Goal: Task Accomplishment & Management: Complete application form

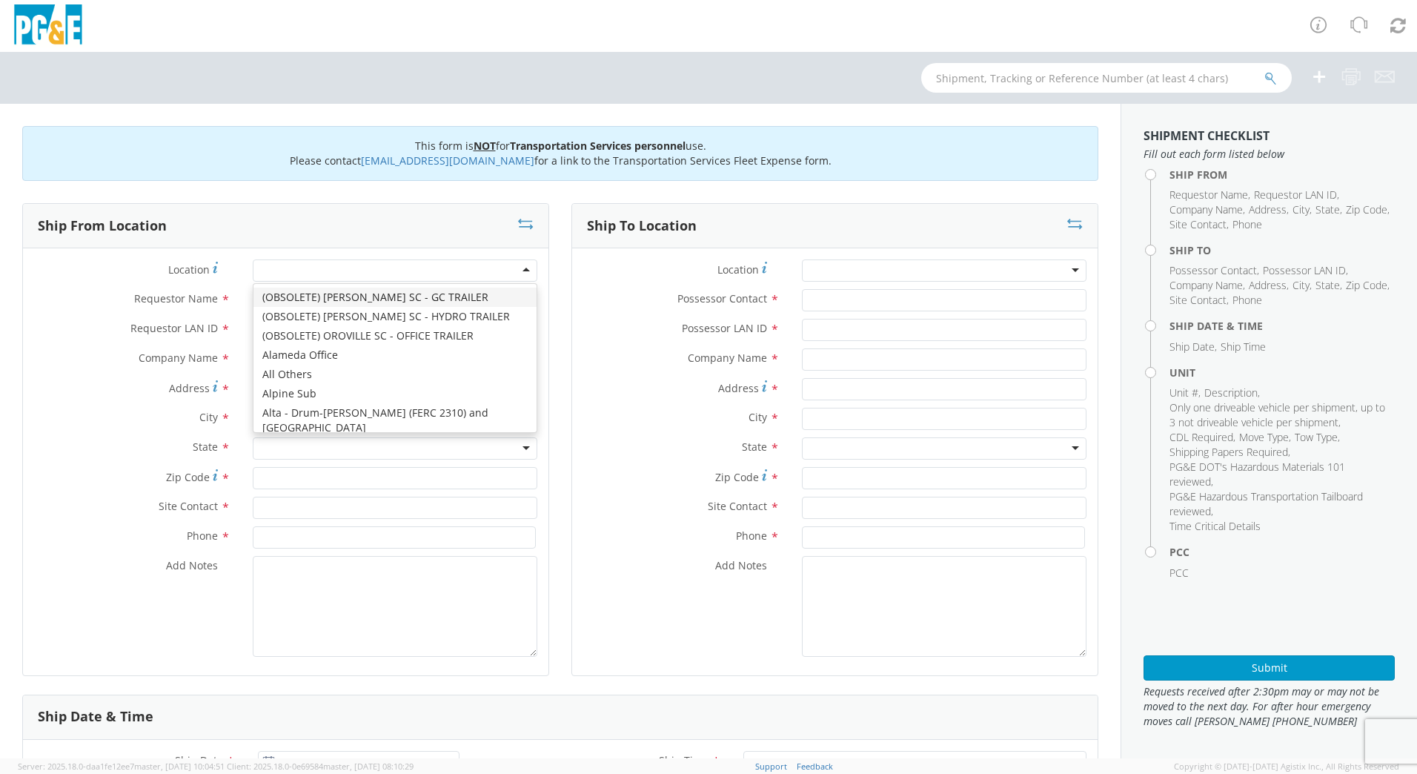
click at [295, 273] on div at bounding box center [395, 270] width 285 height 22
type input "san [PERSON_NAME]"
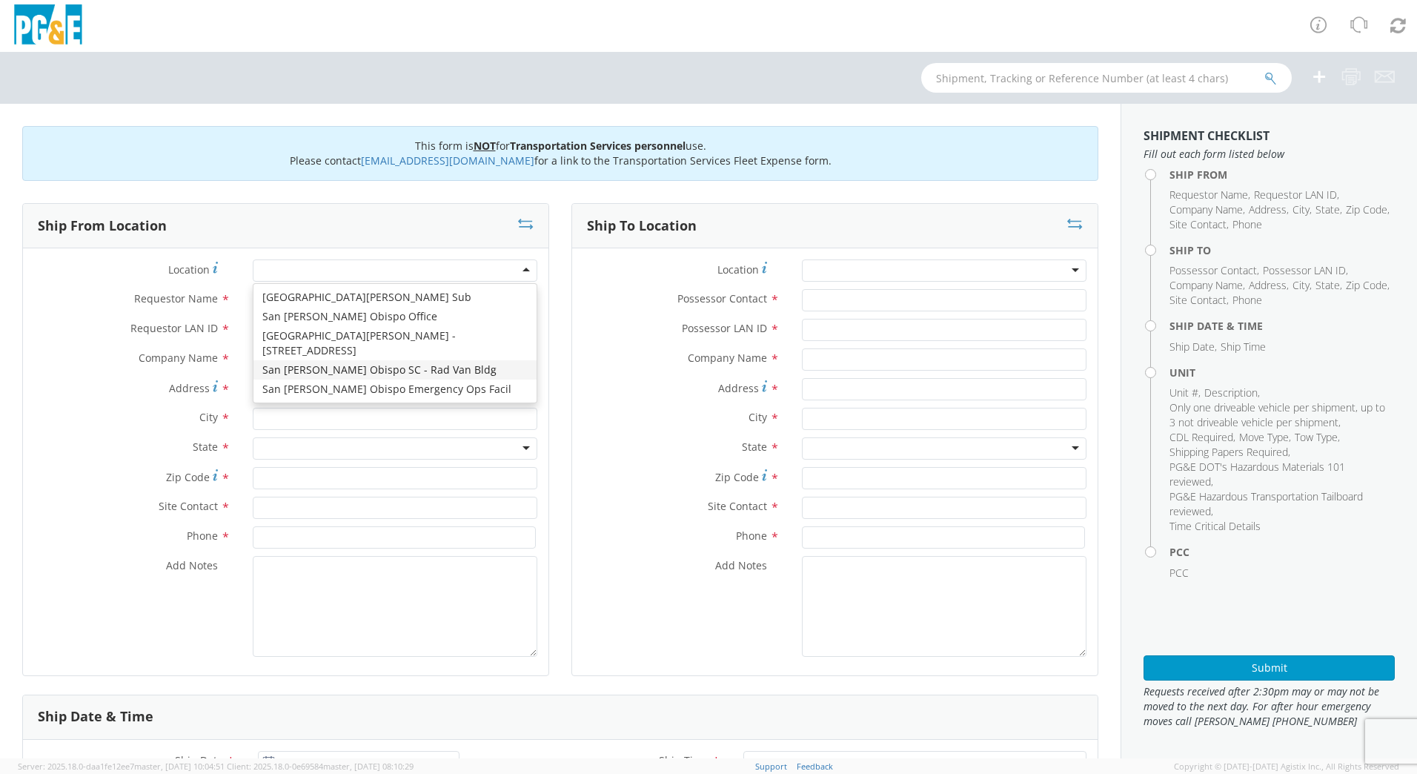
type input "PG&E"
type input "[STREET_ADDRESS][PERSON_NAME]"
type input "SAN [PERSON_NAME] OBISPO"
type input "93401"
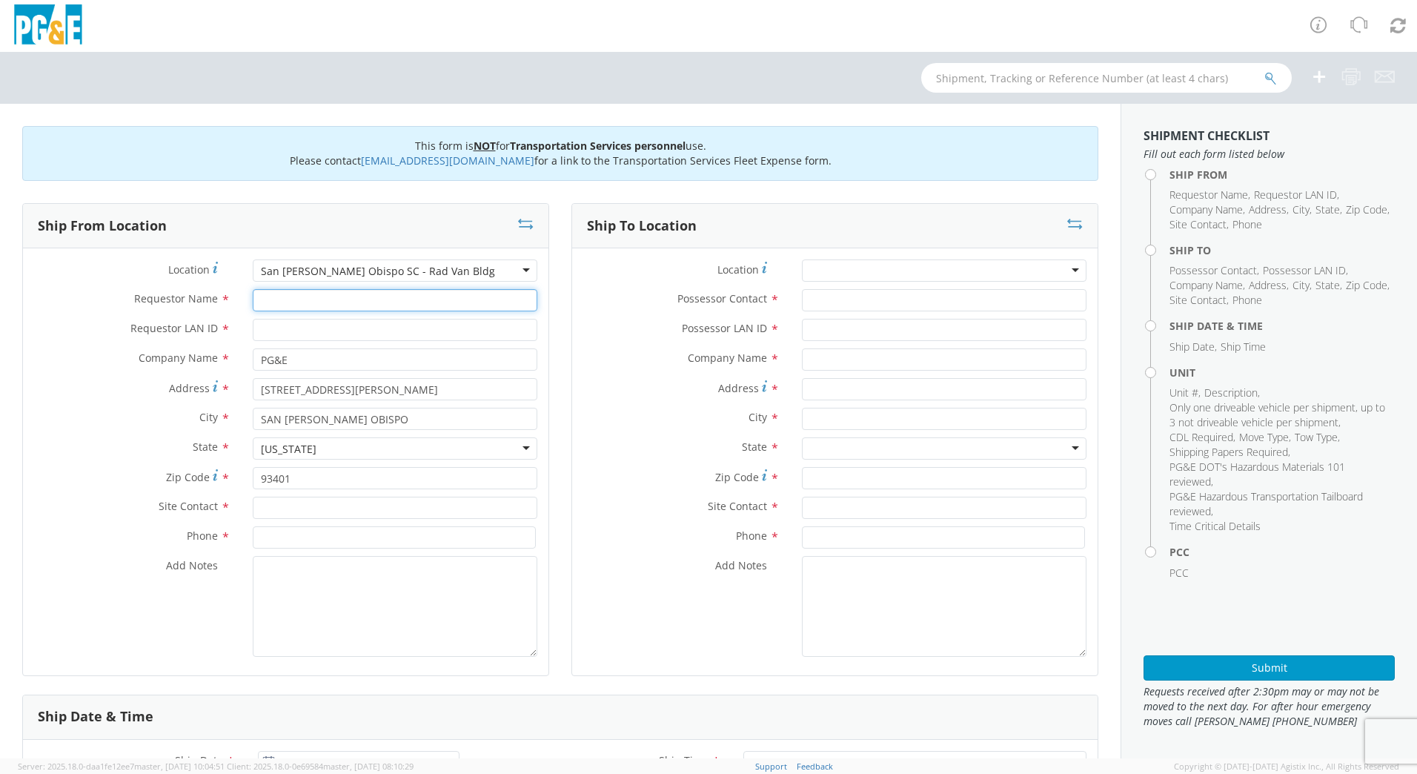
click at [319, 303] on input "Requestor Name *" at bounding box center [395, 300] width 285 height 22
type input "[PERSON_NAME]"
type input "TJSX"
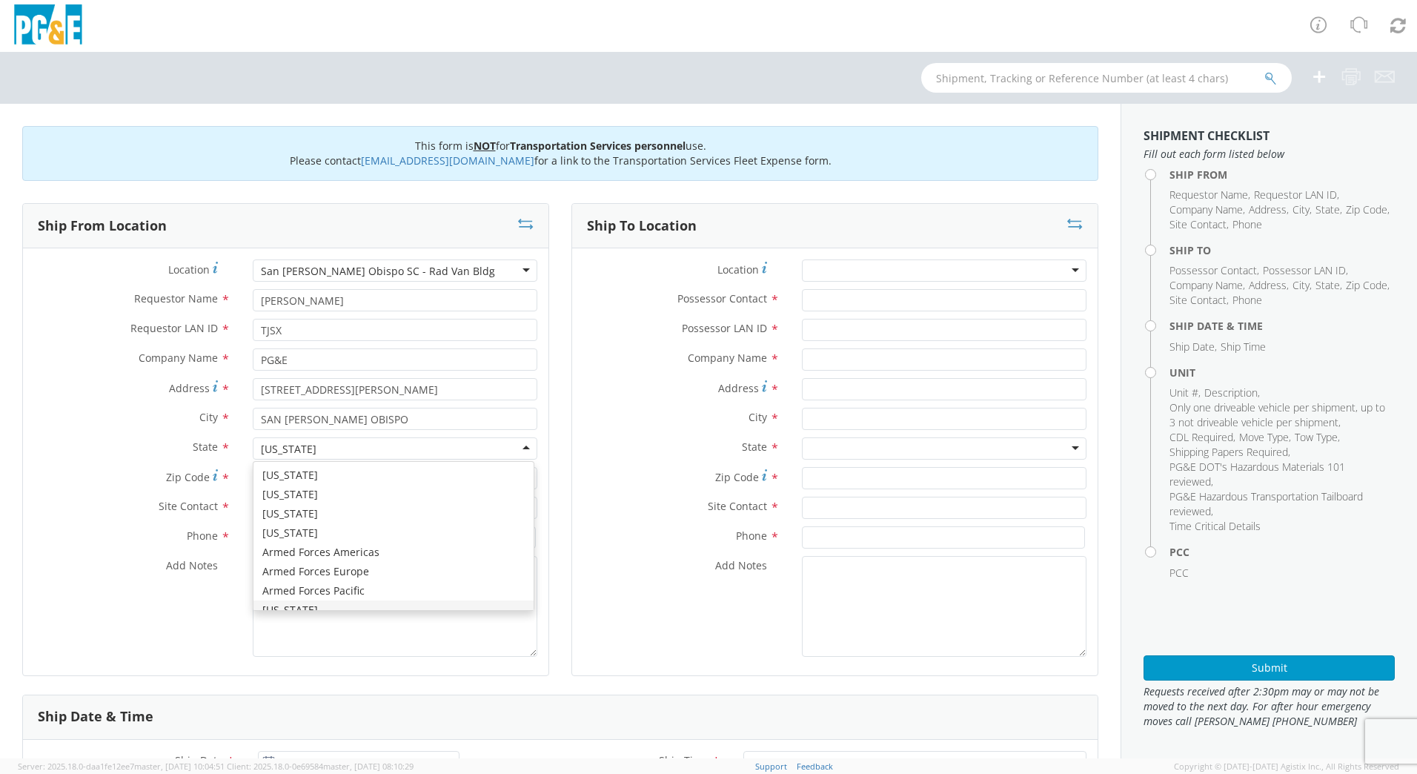
scroll to position [17, 0]
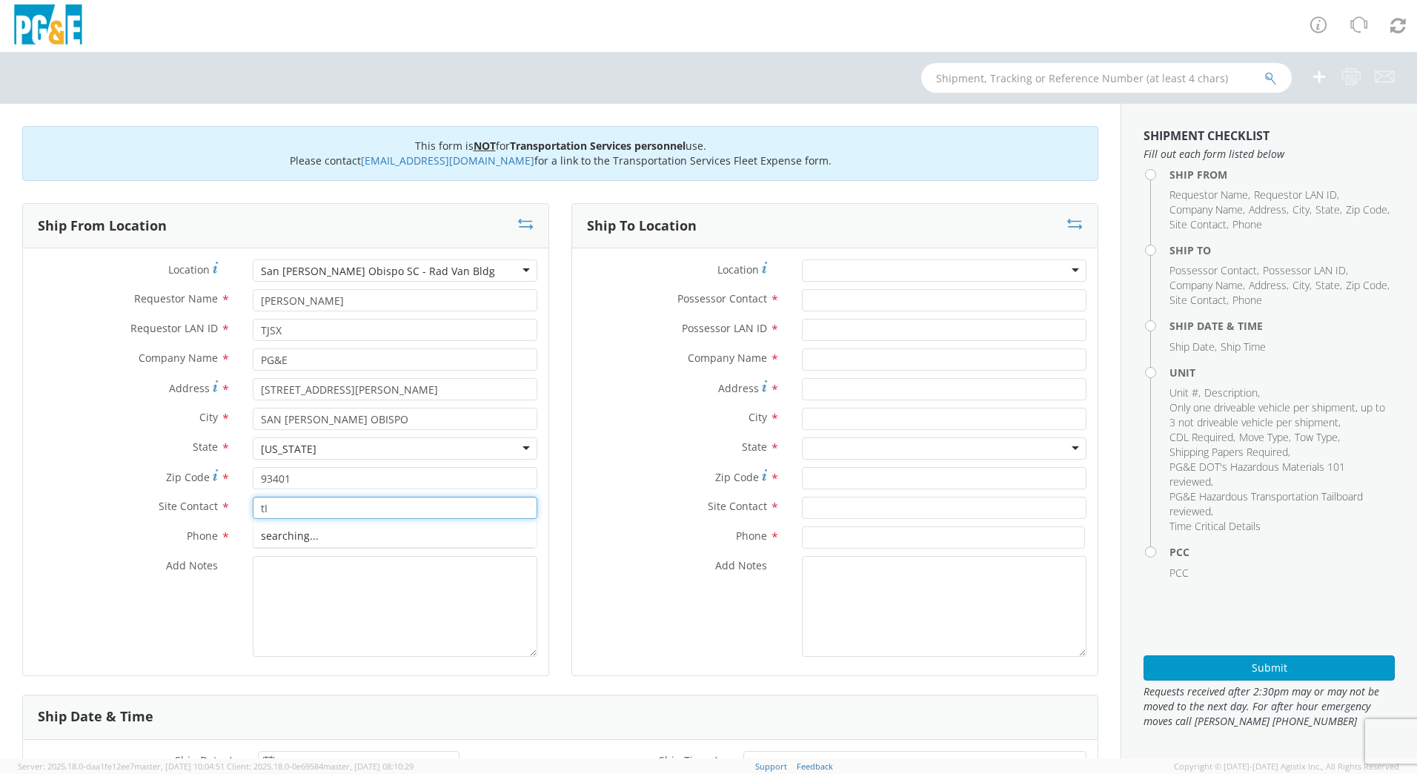
type input "t"
type input "[PERSON_NAME]"
type input "[PHONE_NUMBER]"
click at [295, 597] on textarea "Add Notes *" at bounding box center [395, 606] width 285 height 101
paste textarea ""PLEASE USE [PERSON_NAME] TO MAKE MOVE; PM XXXXXXXX"
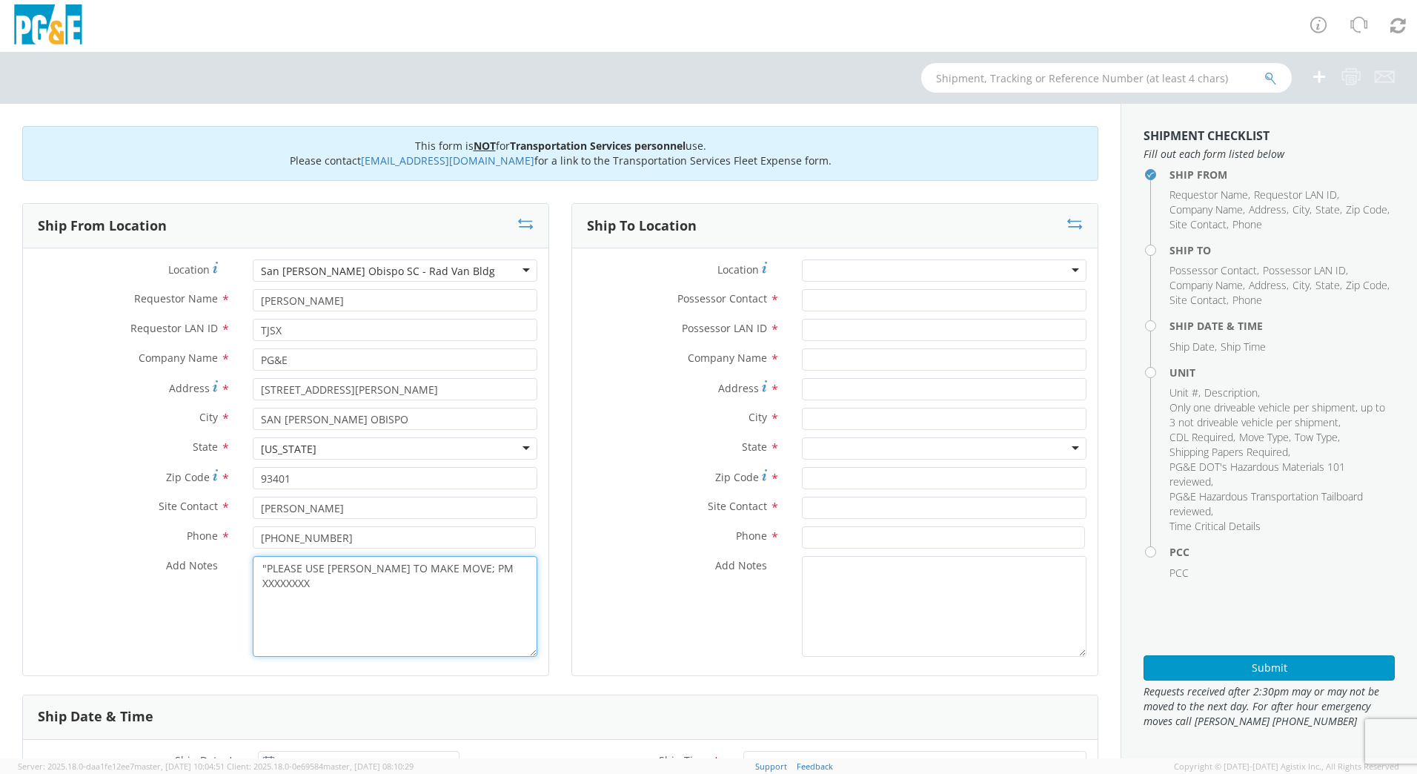
click at [263, 572] on textarea ""PLEASE USE [PERSON_NAME] TO MAKE MOVE; PM XXXXXXXX" at bounding box center [395, 606] width 285 height 101
drag, startPoint x: 506, startPoint y: 570, endPoint x: 458, endPoint y: 567, distance: 48.3
click at [458, 567] on textarea "PLEASE USE [PERSON_NAME] TO MAKE MOVE; PM XXXXXXXX" at bounding box center [395, 606] width 285 height 101
type textarea "PLEASE USE [PERSON_NAME] TO MAKE MOVE; PM 35592432"
click at [975, 301] on input "Possessor Contact *" at bounding box center [944, 300] width 285 height 22
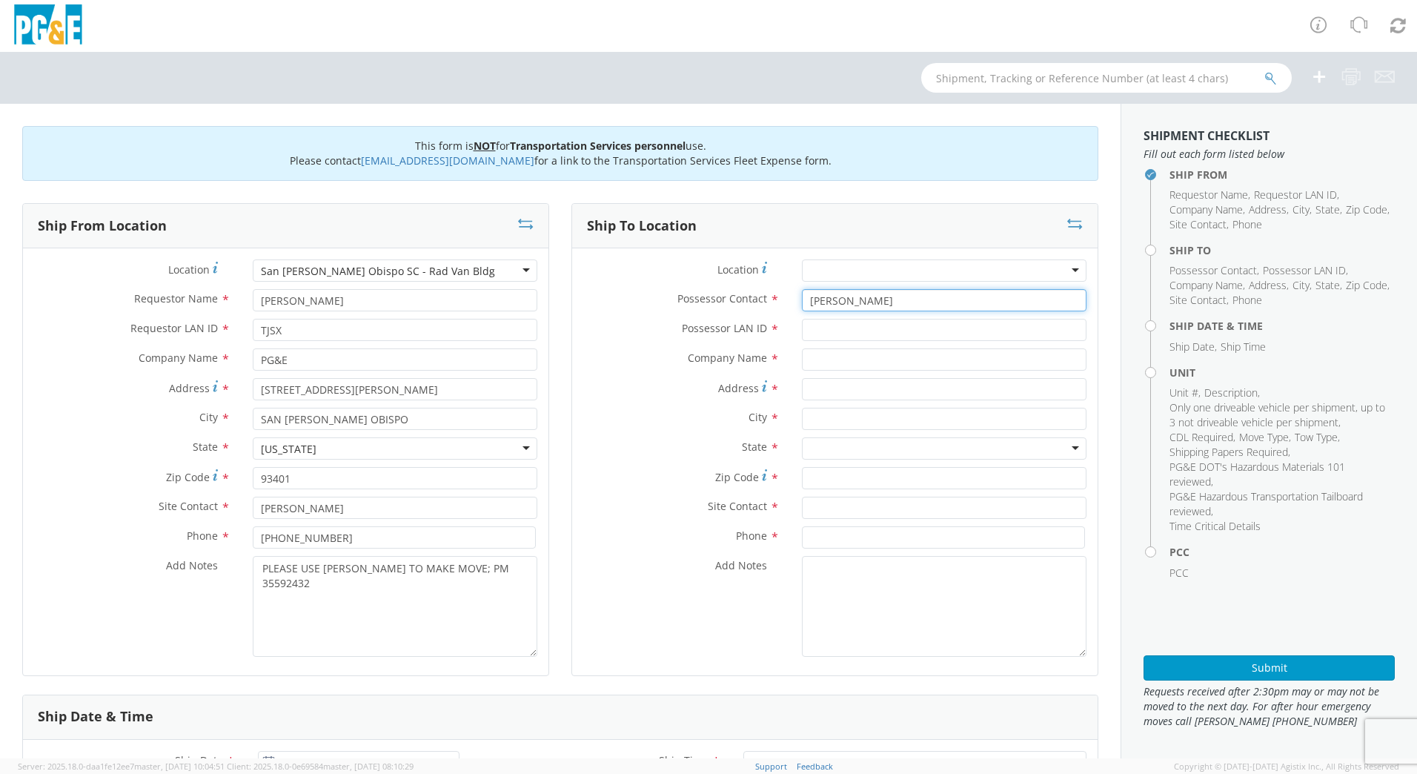
type input "[PERSON_NAME]"
type input "TJSX"
type input "p"
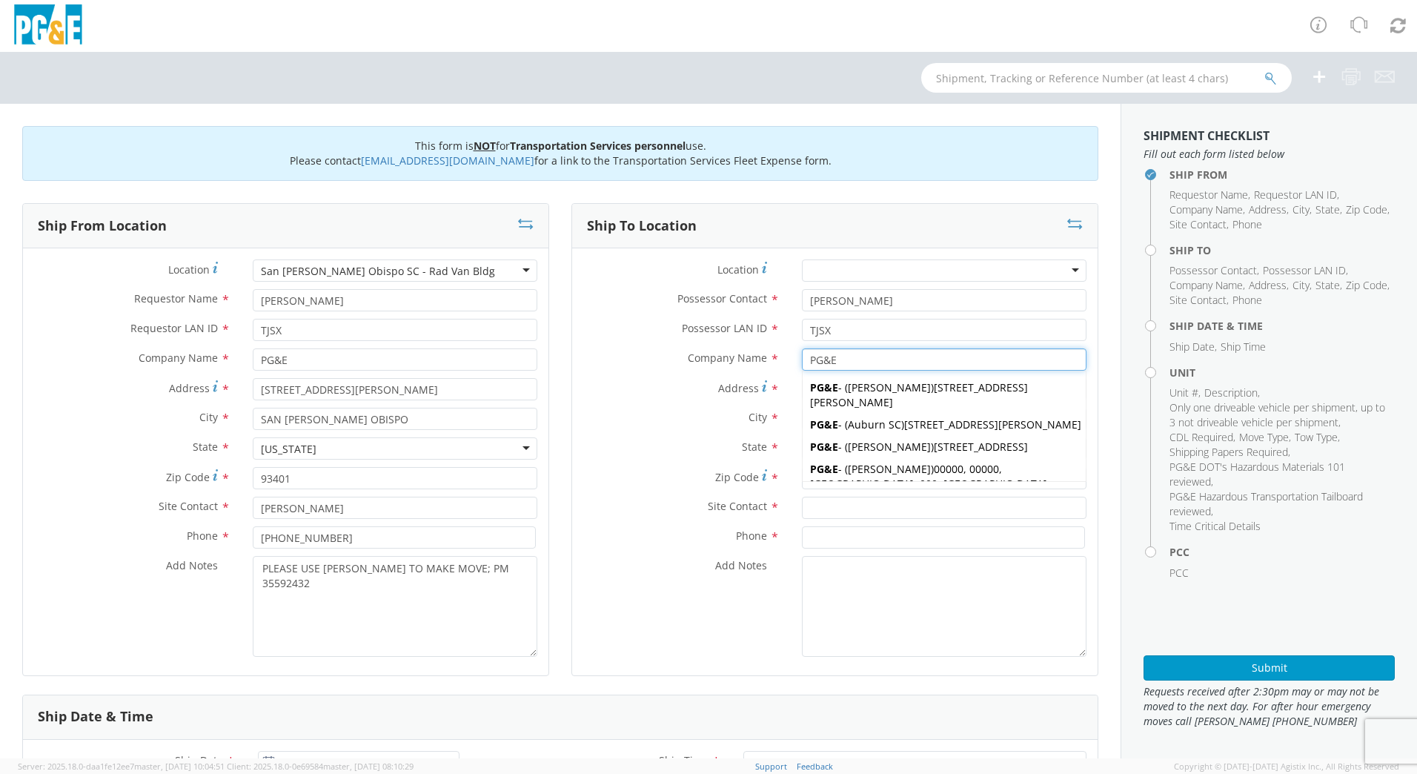
type input "PG&E"
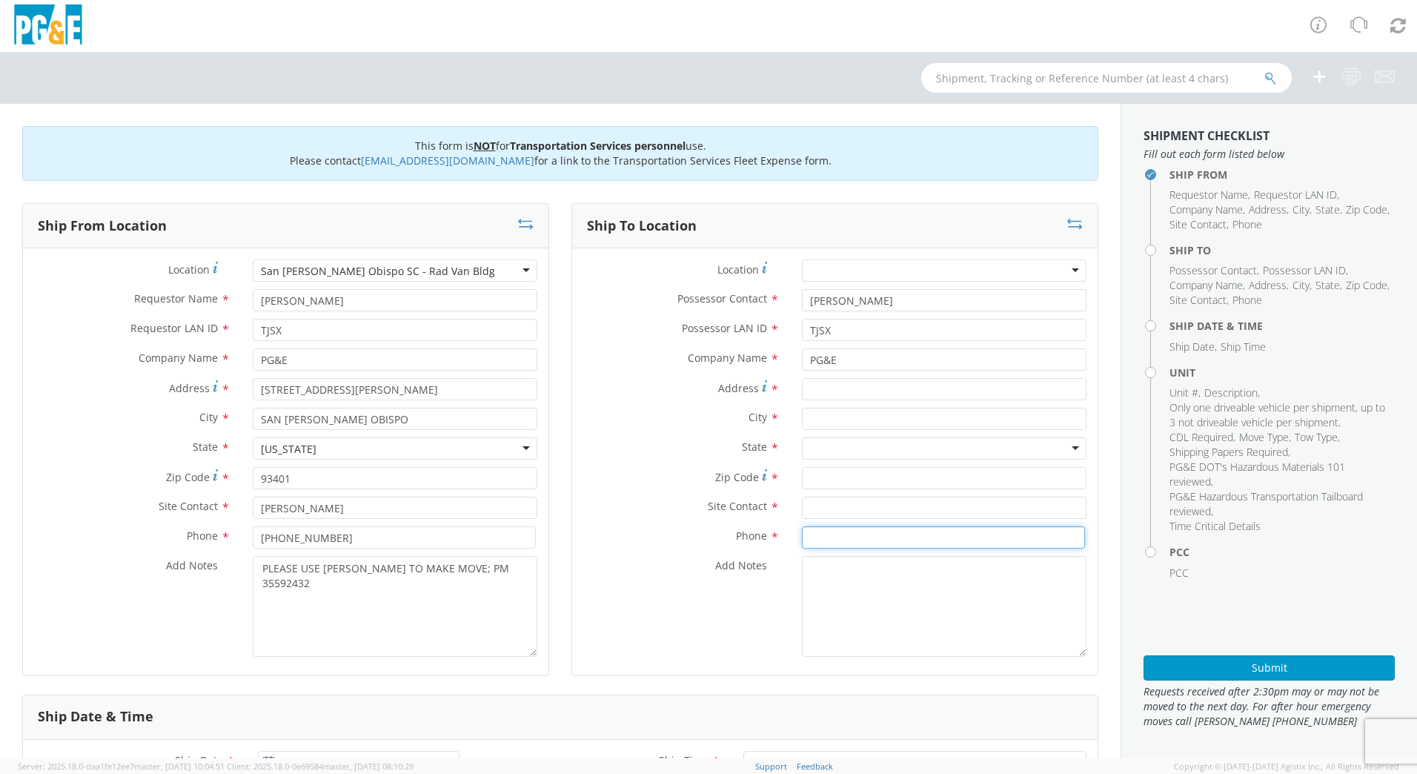
click at [845, 543] on input at bounding box center [943, 537] width 283 height 22
click at [822, 391] on input "Address *" at bounding box center [944, 389] width 285 height 22
type input "[STREET_ADDRESS]"
type input "[PERSON_NAME] Grande"
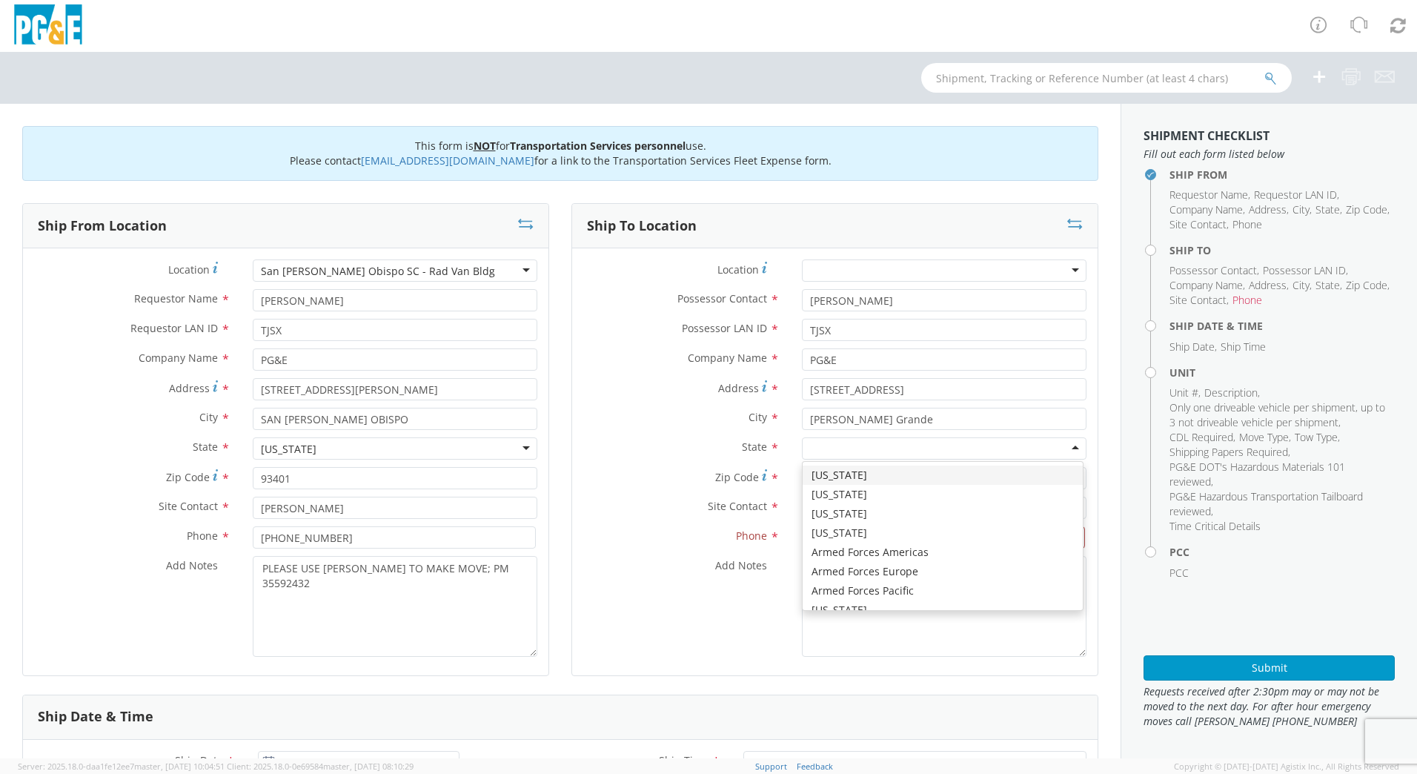
type input "c"
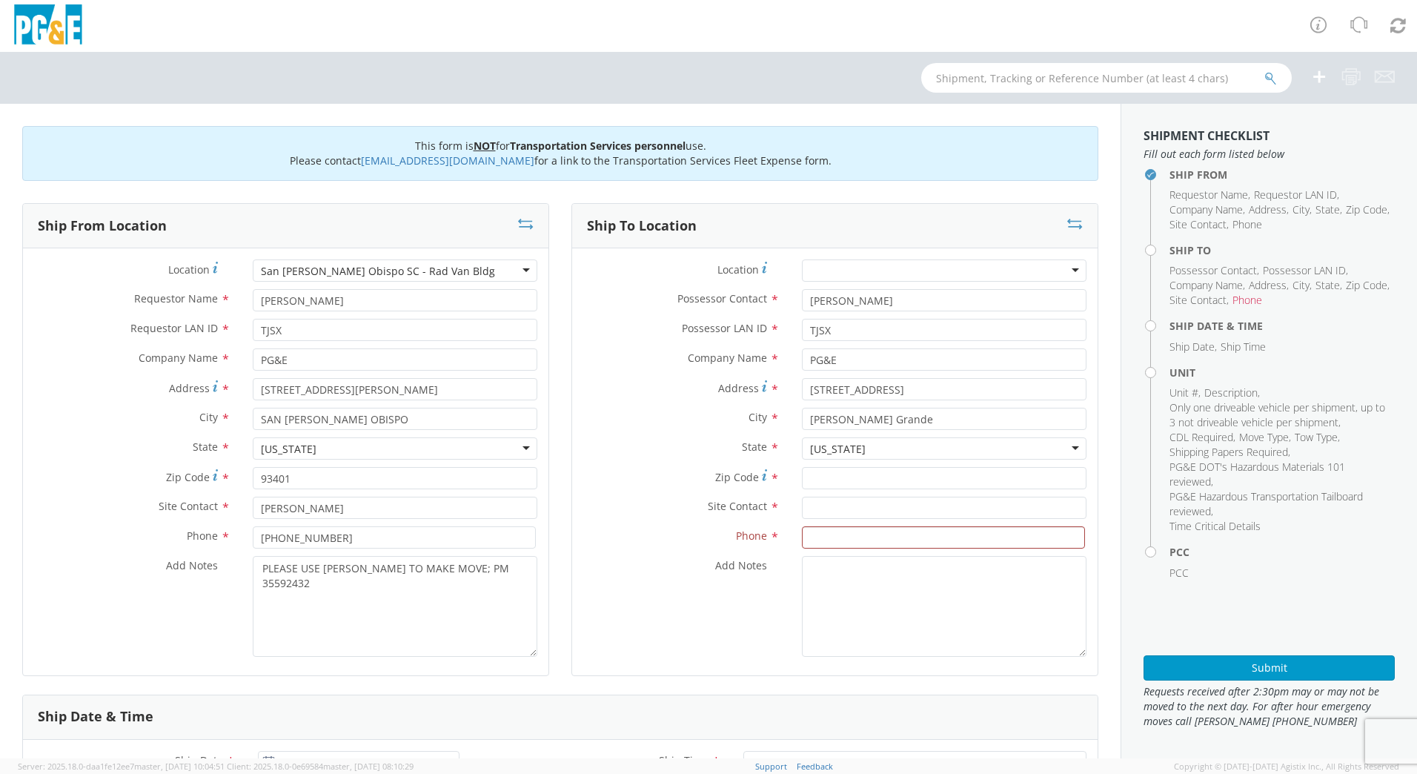
scroll to position [0, 0]
click at [835, 481] on input "Zip Code *" at bounding box center [944, 478] width 285 height 22
click at [824, 480] on input "Zip Code *" at bounding box center [944, 478] width 285 height 22
type input "93420"
click at [838, 506] on input "text" at bounding box center [944, 508] width 285 height 22
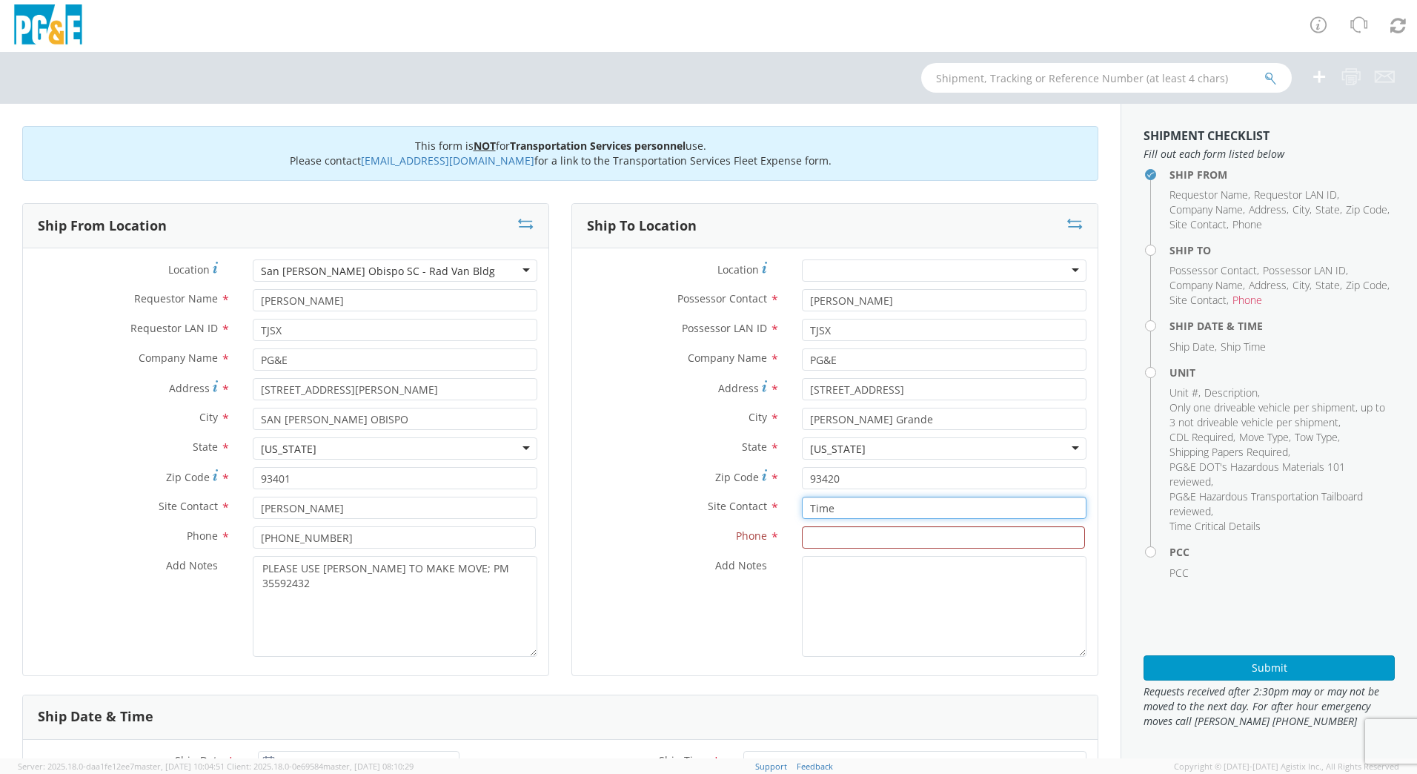
type input "Time"
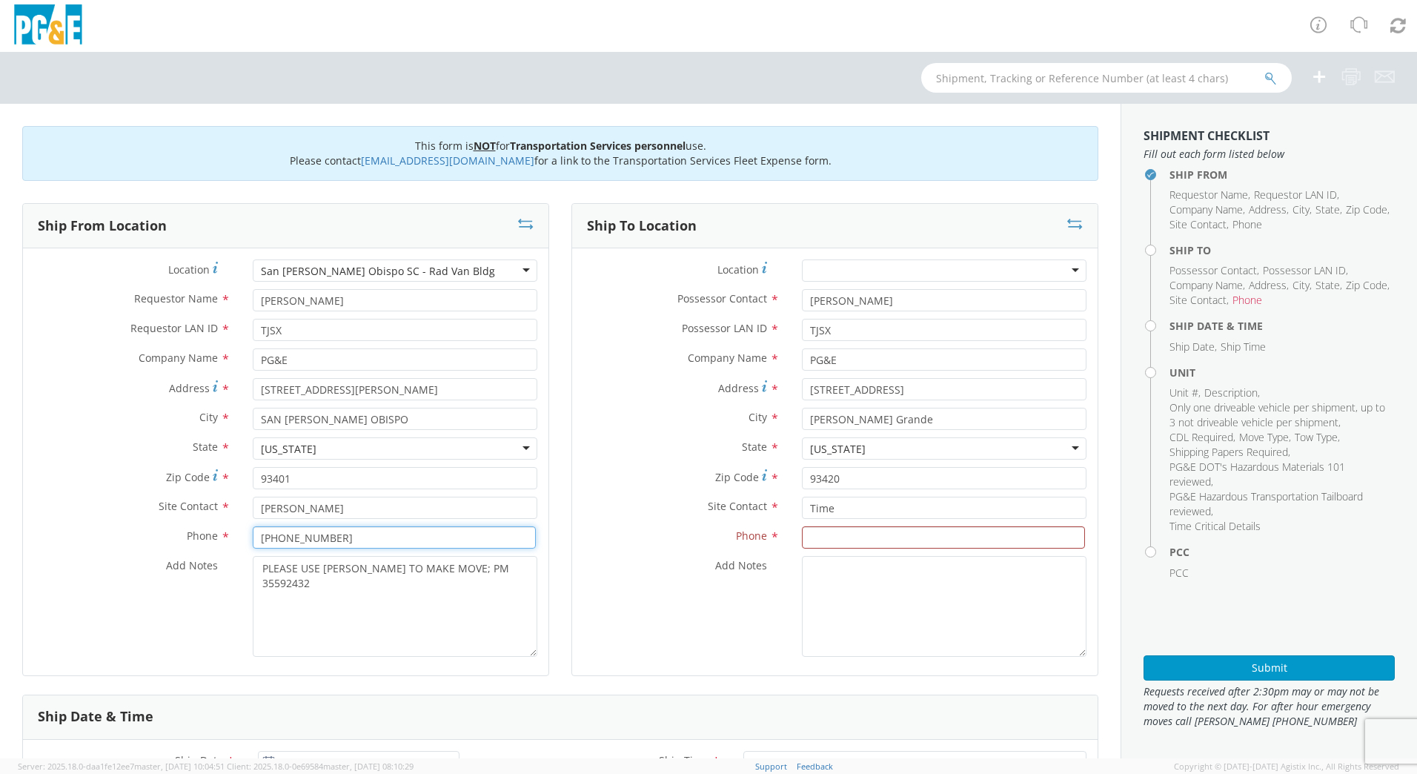
drag, startPoint x: 332, startPoint y: 541, endPoint x: 205, endPoint y: 525, distance: 128.4
click at [205, 525] on div "Location * [GEOGRAPHIC_DATA][PERSON_NAME] SC - Rad [GEOGRAPHIC_DATA] [GEOGRAPHI…" at bounding box center [285, 461] width 525 height 405
click at [843, 535] on input at bounding box center [943, 537] width 283 height 22
paste input "[PHONE_NUMBER]"
type input "[PHONE_NUMBER]"
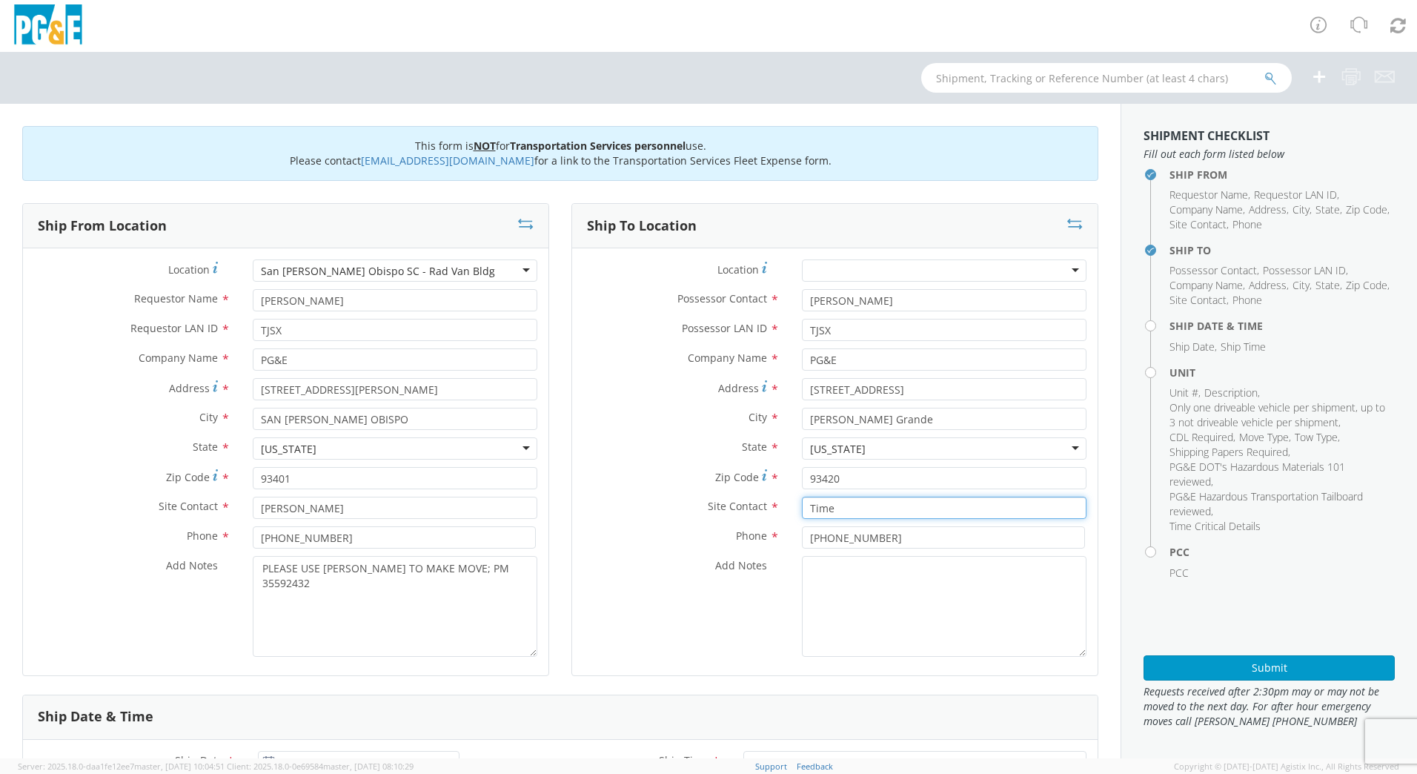
click at [843, 503] on input "Time" at bounding box center [944, 508] width 285 height 22
type input "[PERSON_NAME]"
click at [881, 583] on textarea "Add Notes *" at bounding box center [944, 606] width 285 height 101
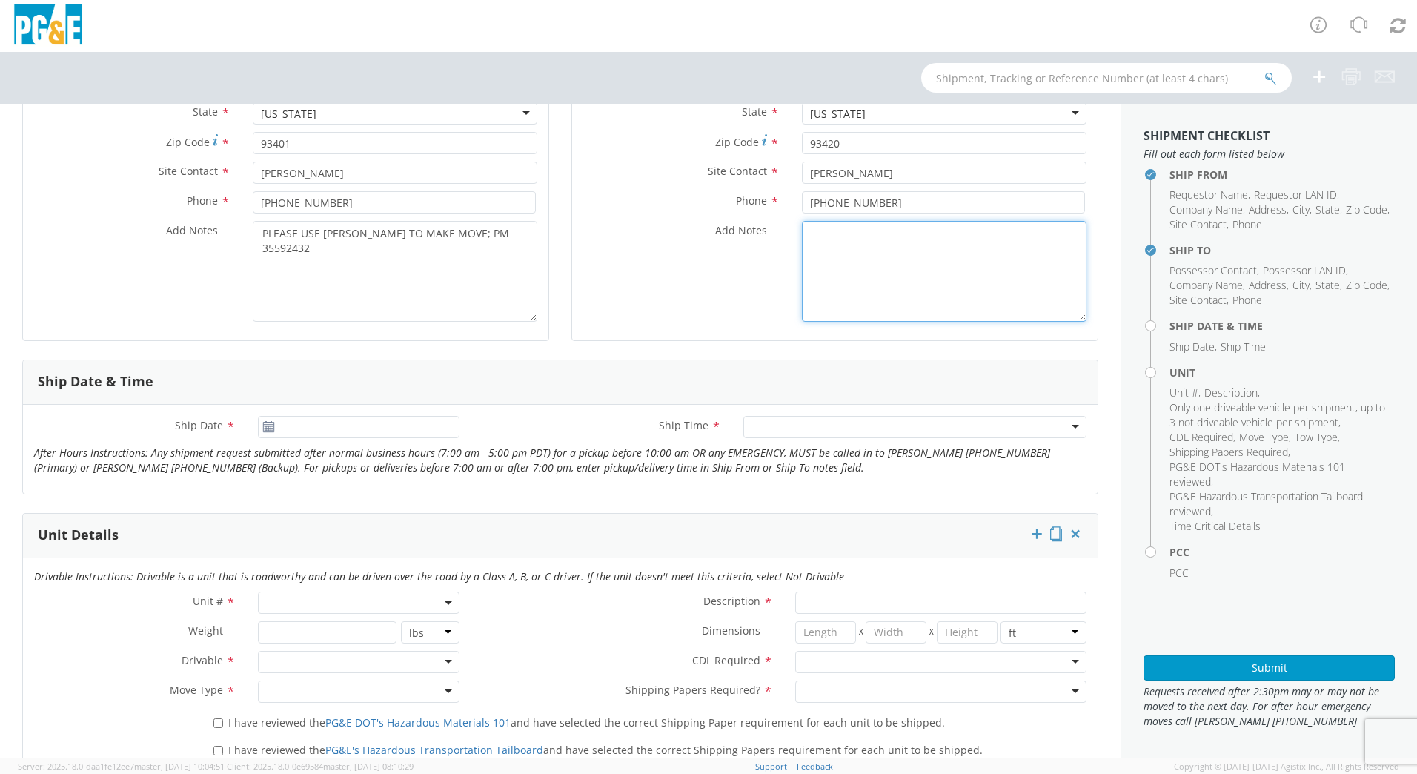
scroll to position [347, 0]
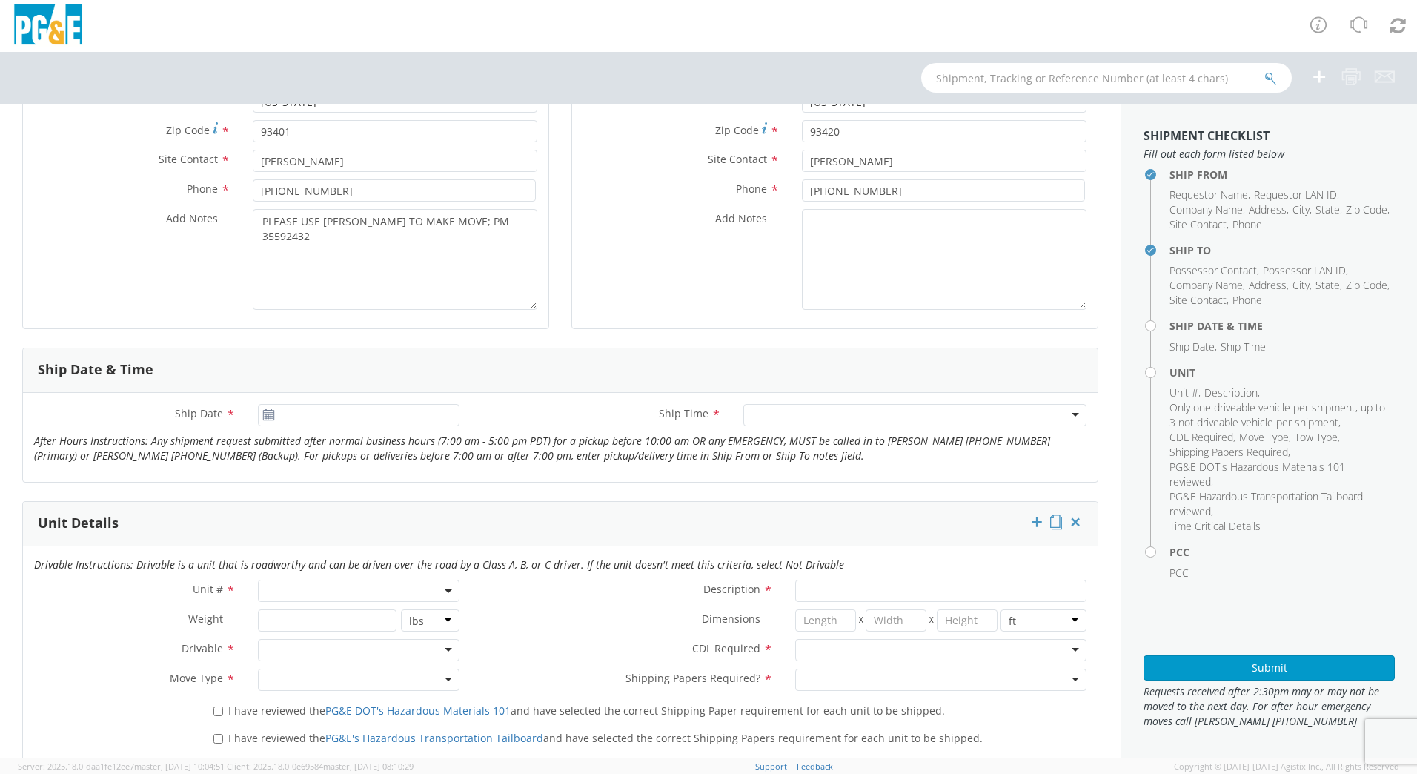
click at [266, 417] on use at bounding box center [268, 414] width 10 height 10
click at [290, 417] on input "[DATE]" at bounding box center [359, 415] width 202 height 22
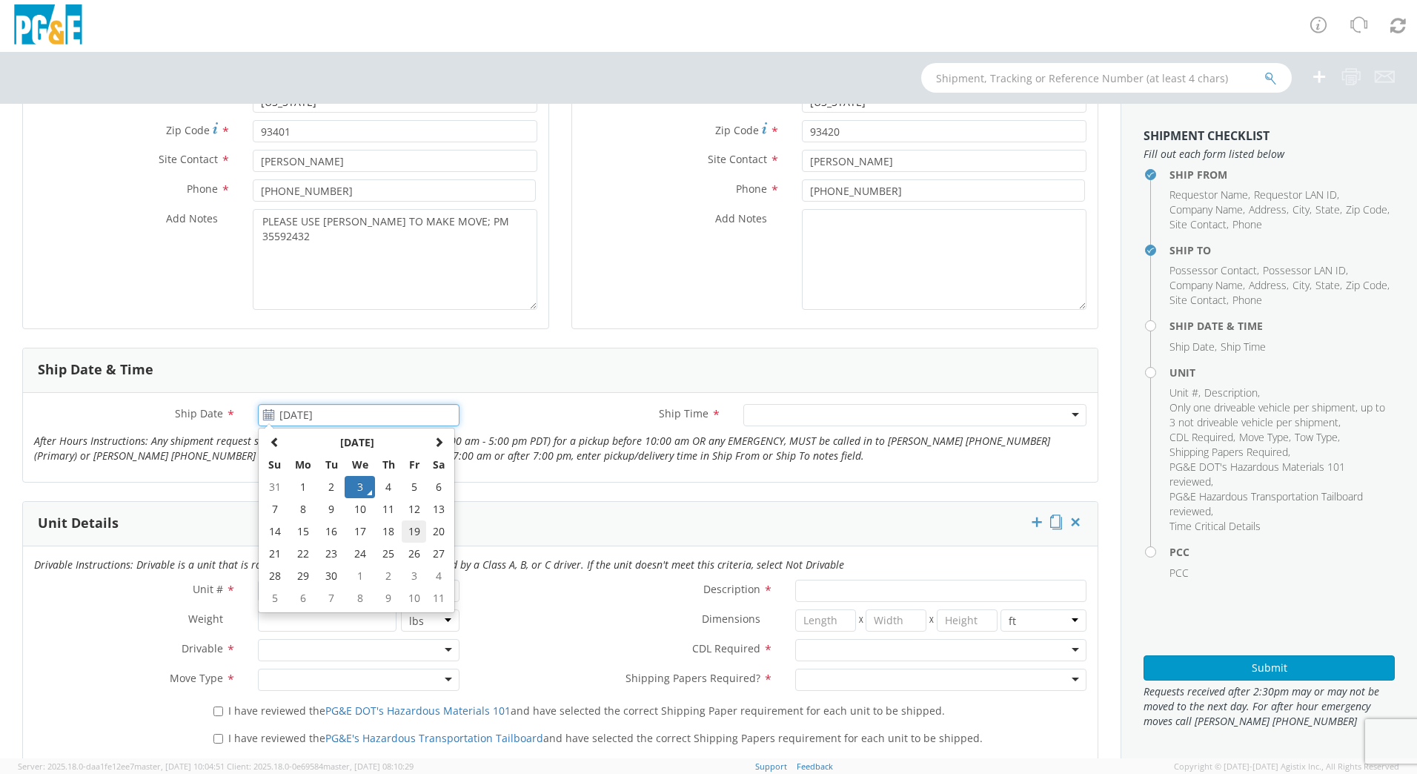
click at [410, 528] on td "19" at bounding box center [414, 531] width 25 height 22
type input "[DATE]"
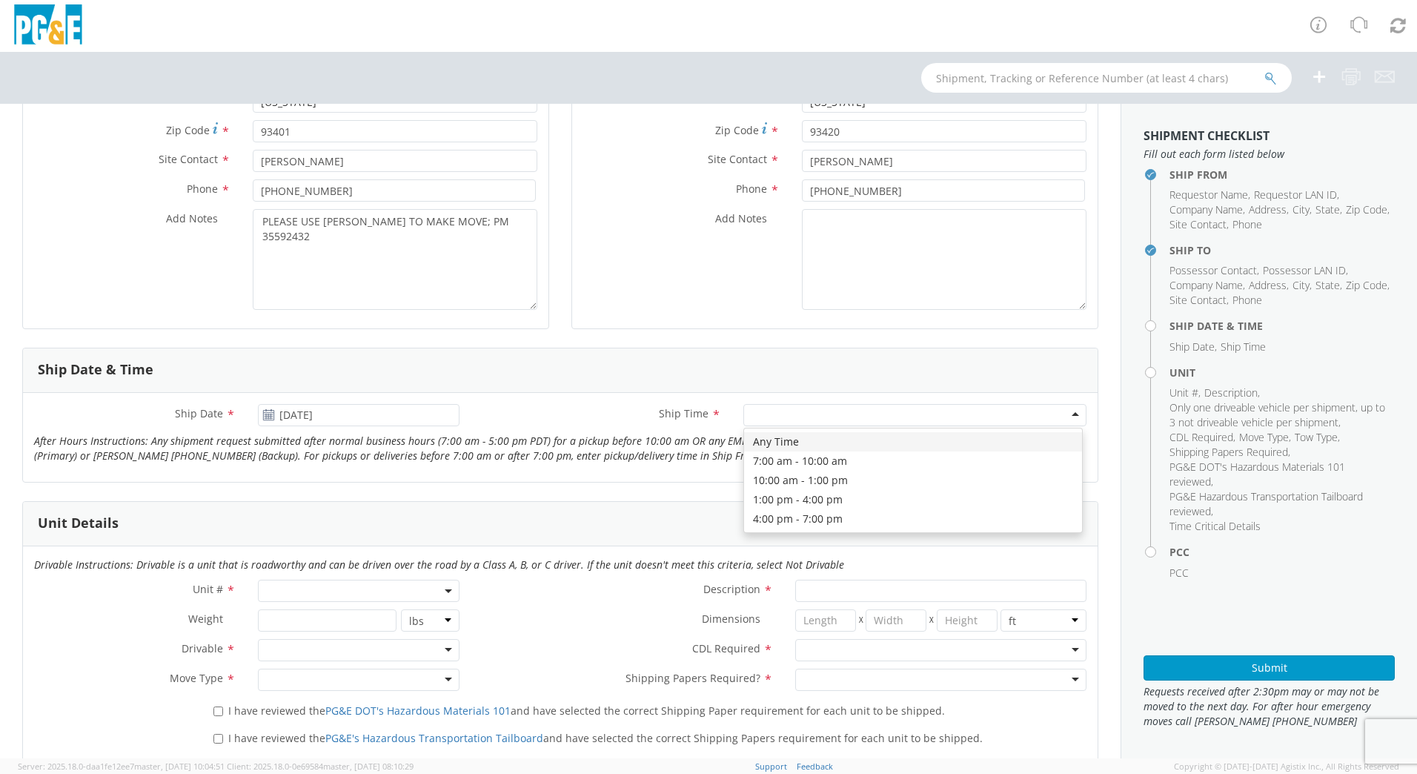
click at [814, 414] on div at bounding box center [914, 415] width 343 height 22
click at [400, 593] on span at bounding box center [359, 591] width 202 height 22
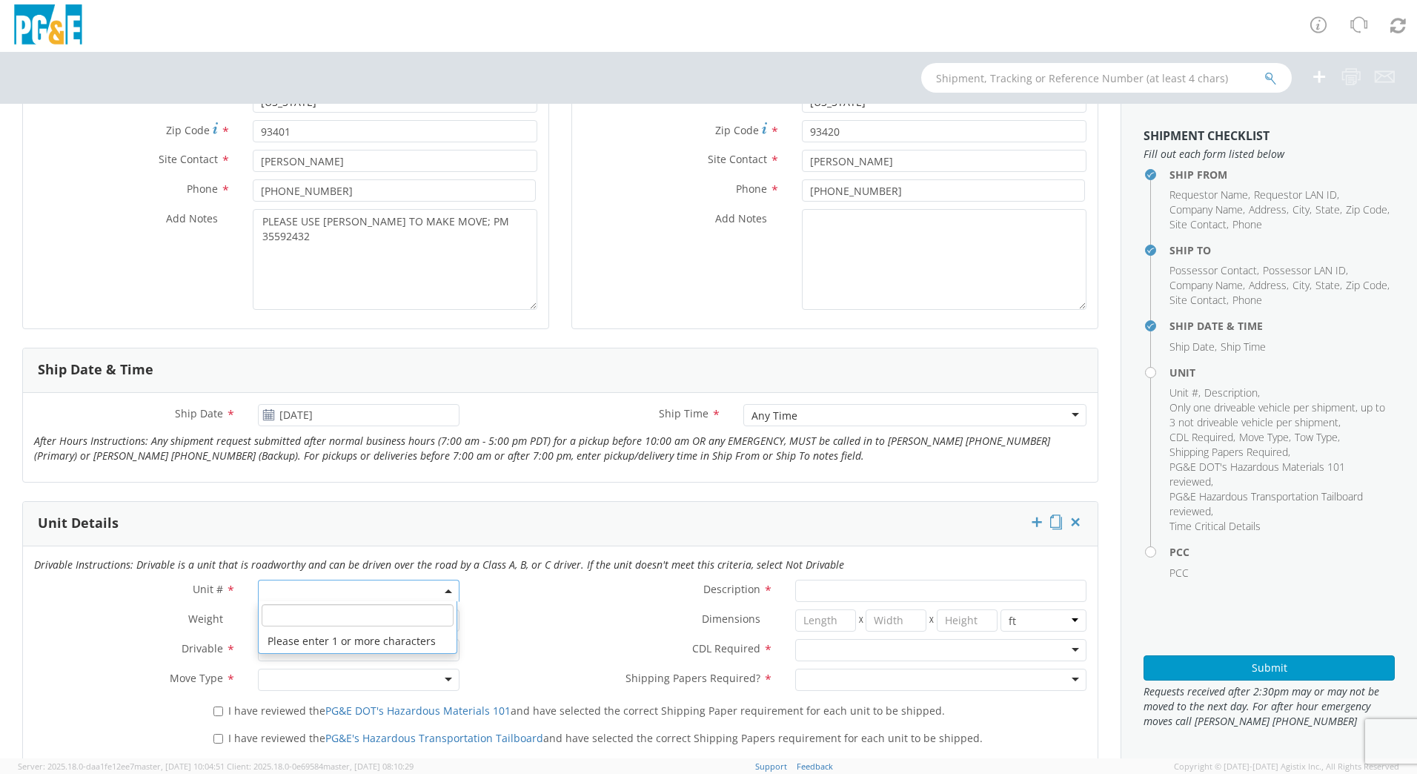
click at [397, 614] on input "search" at bounding box center [358, 615] width 192 height 22
type input "other"
select select "Other"
select select "? undefined:undefined ?"
click at [275, 646] on div at bounding box center [359, 650] width 202 height 22
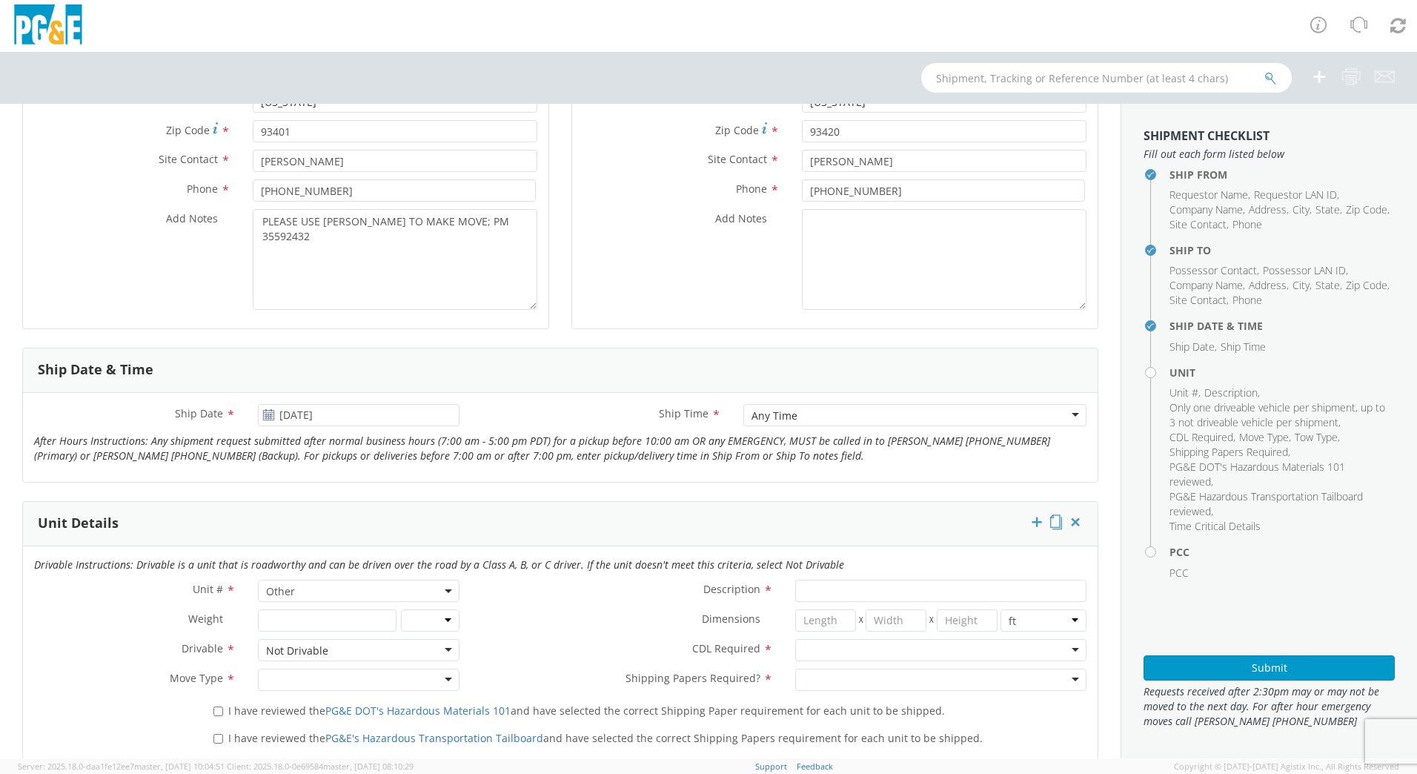
click at [278, 669] on div at bounding box center [359, 680] width 202 height 22
click at [550, 608] on div "Description *" at bounding box center [784, 595] width 627 height 30
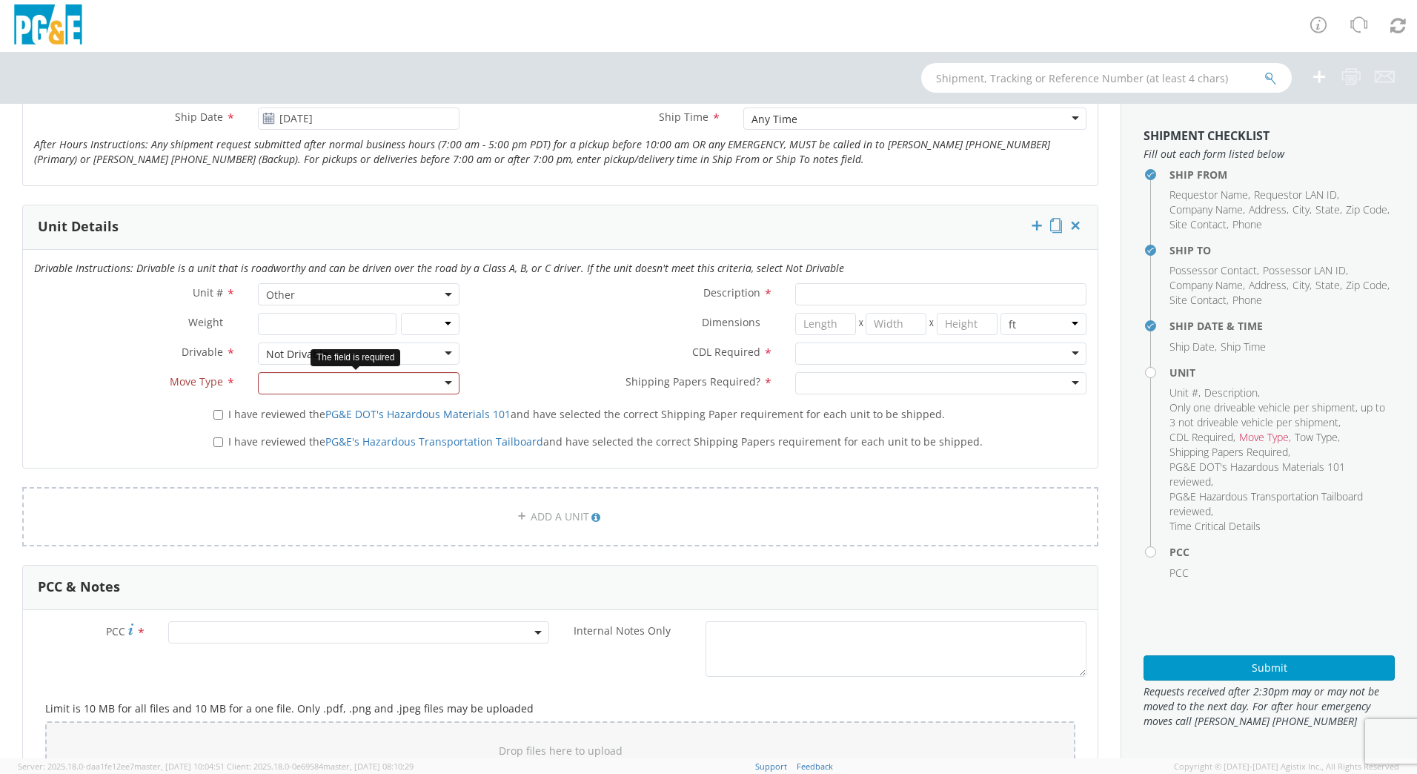
click at [444, 386] on div at bounding box center [359, 383] width 202 height 22
click at [841, 295] on input "Description *" at bounding box center [940, 294] width 291 height 22
type input "Altec Crawler Borer"
click at [910, 347] on div at bounding box center [940, 353] width 291 height 22
click at [900, 376] on div at bounding box center [940, 383] width 291 height 22
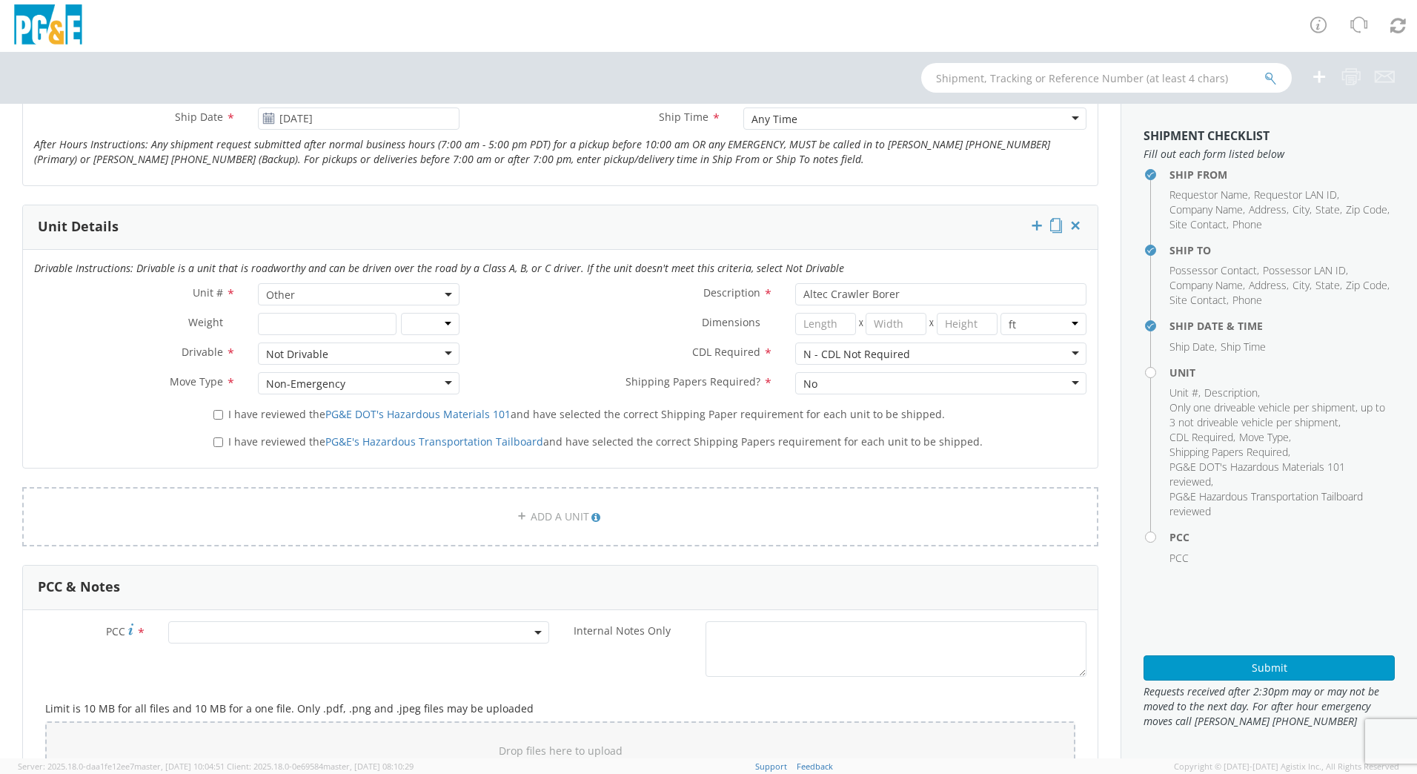
click at [497, 624] on span at bounding box center [358, 632] width 381 height 22
click at [497, 663] on input "number" at bounding box center [356, 657] width 369 height 22
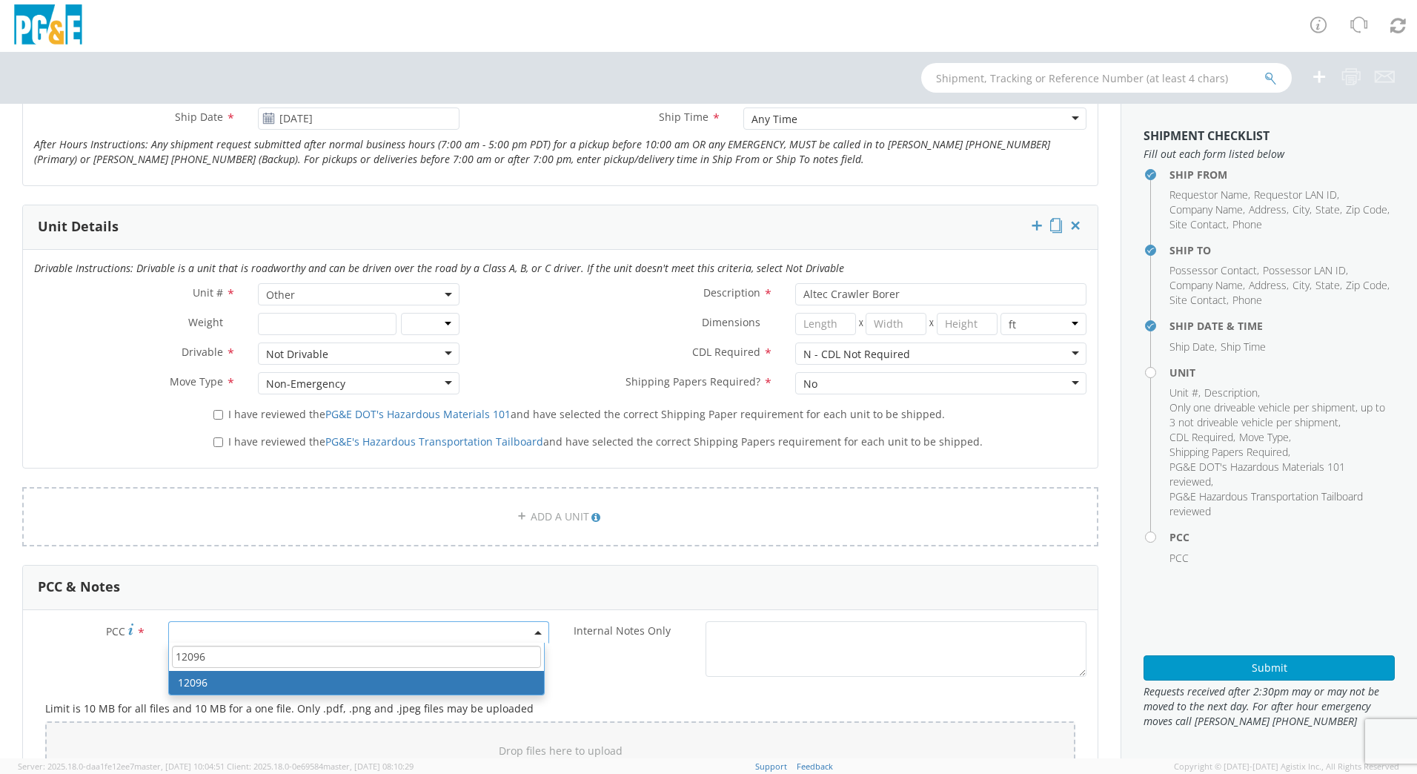
type input "12096"
select select "12096"
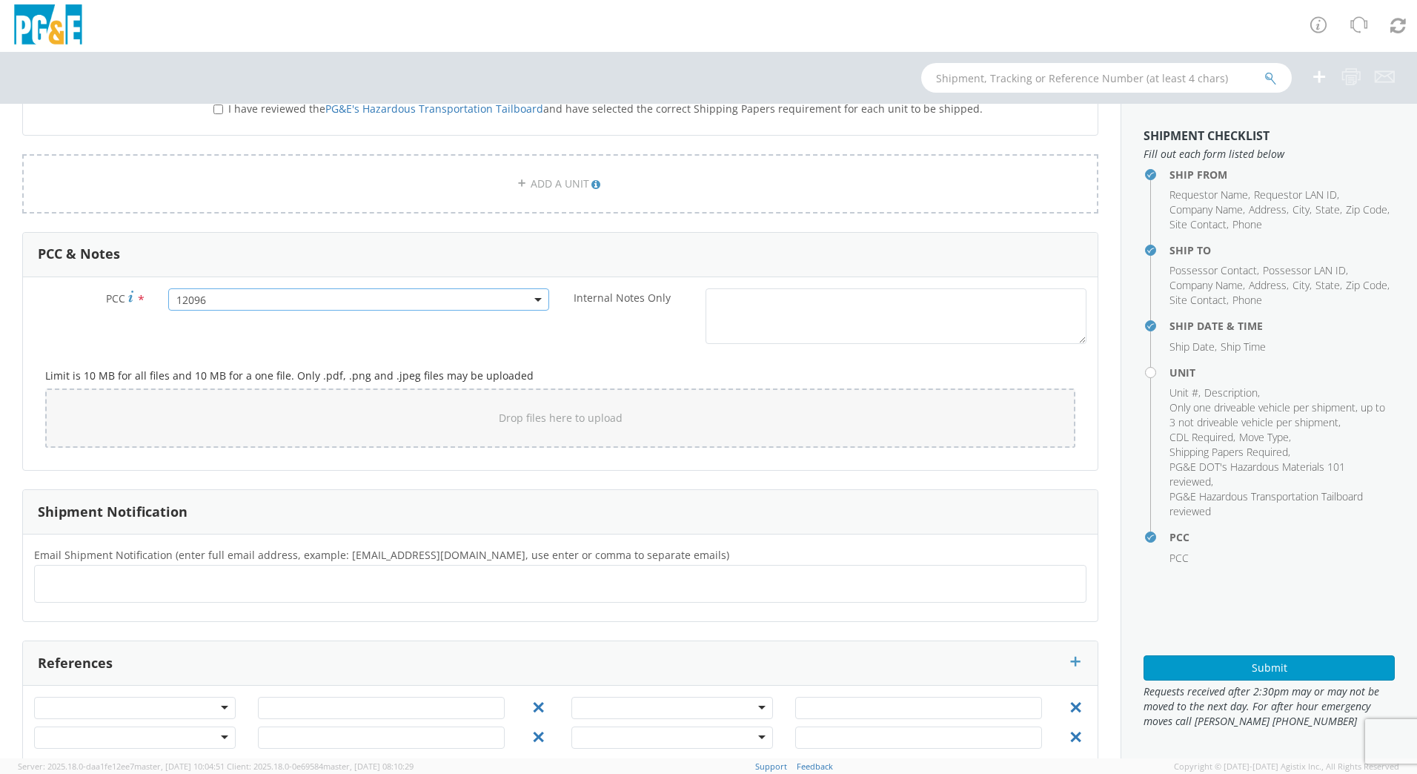
scroll to position [1004, 0]
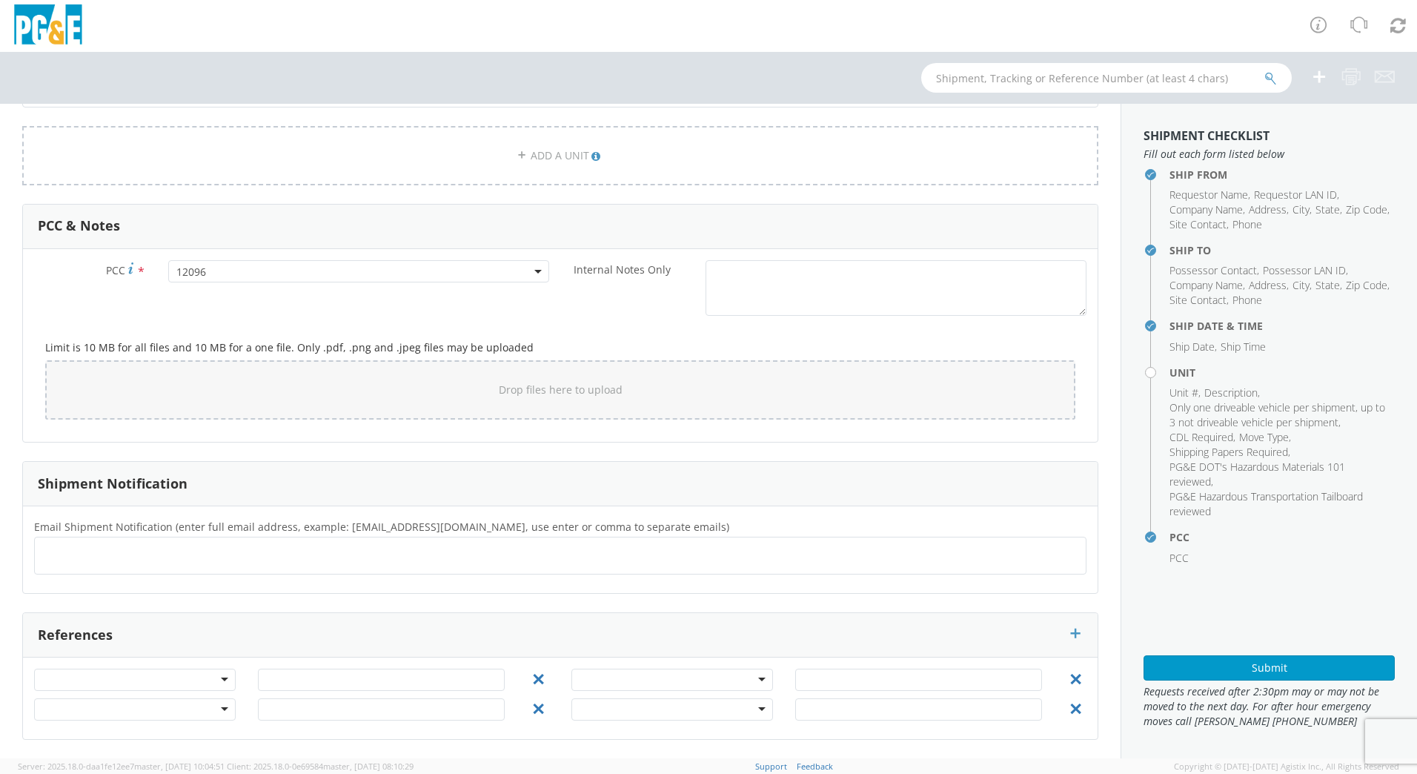
click at [346, 566] on ul at bounding box center [560, 555] width 1039 height 24
type input "[EMAIL_ADDRESS][DOMAIN_NAME]"
drag, startPoint x: 1108, startPoint y: 597, endPoint x: 1106, endPoint y: 567, distance: 30.5
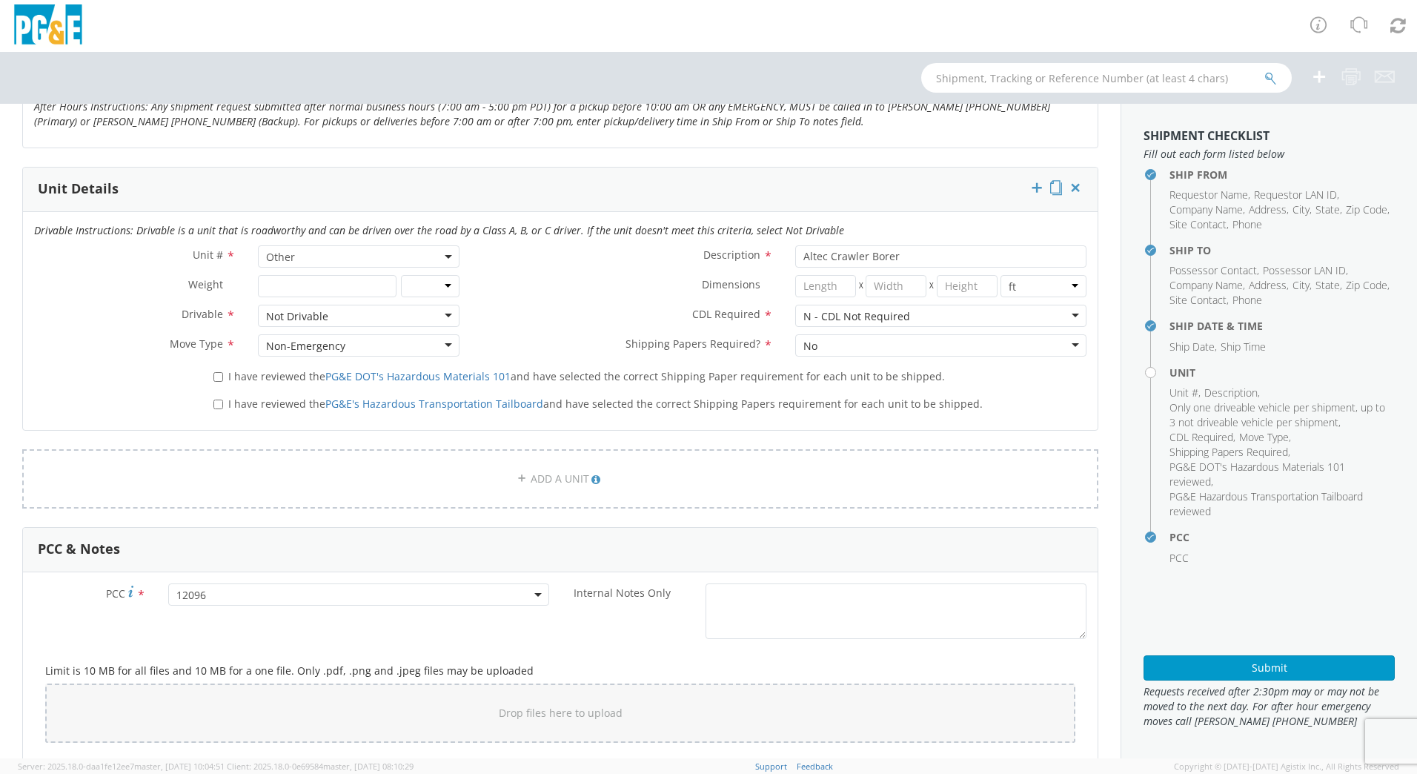
scroll to position [677, 0]
click at [220, 376] on input "I have reviewed the PG&E DOT's Hazardous Materials 101 and have selected the co…" at bounding box center [218, 381] width 10 height 10
checkbox input "true"
click at [219, 405] on input "I have reviewed the PG&E's Hazardous Transportation Tailboard and have selected…" at bounding box center [218, 408] width 10 height 10
checkbox input "true"
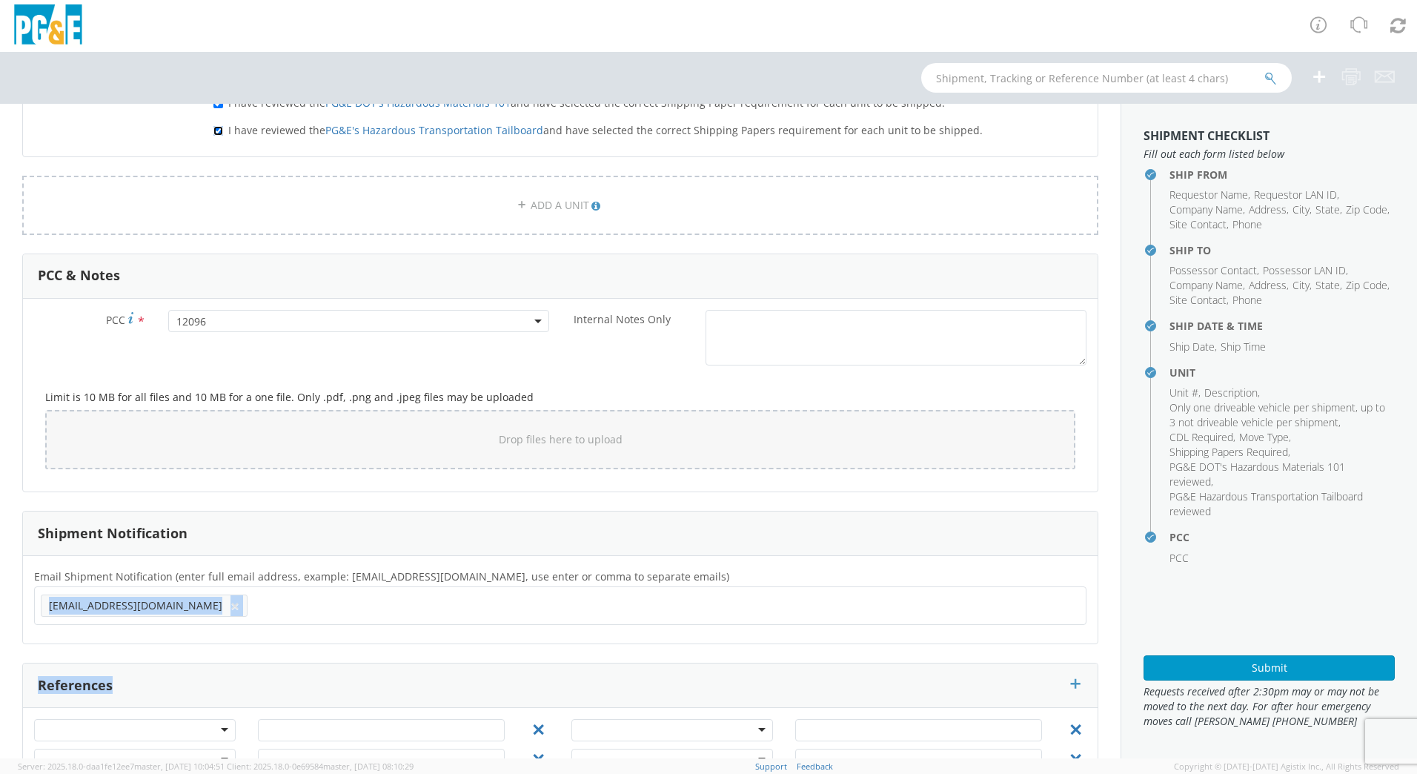
scroll to position [1005, 0]
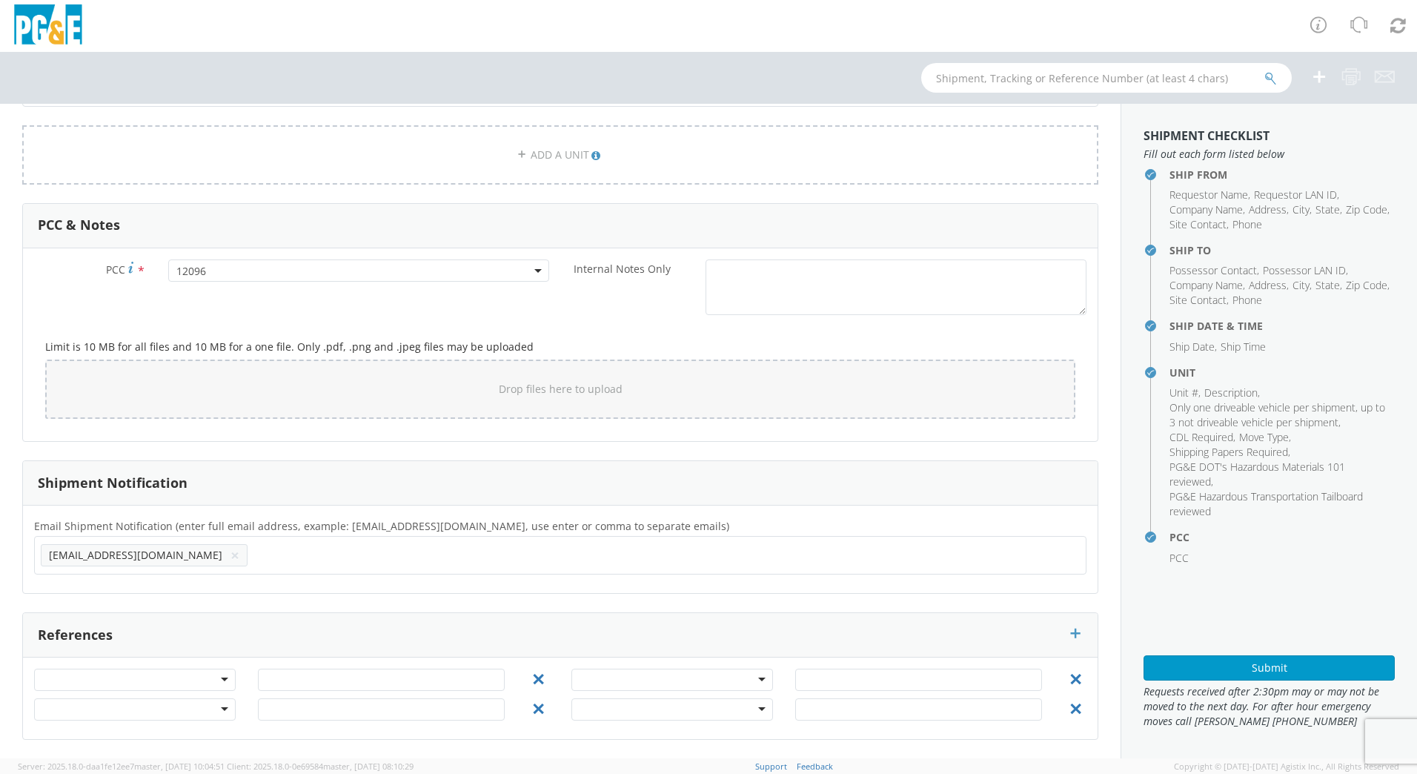
click at [1187, 597] on aside "Shipment Checklist Fill out each form listed below Ship From Requestor Name , R…" at bounding box center [1269, 431] width 296 height 654
click at [1206, 666] on button "Submit" at bounding box center [1269, 667] width 251 height 25
